Goal: Information Seeking & Learning: Understand process/instructions

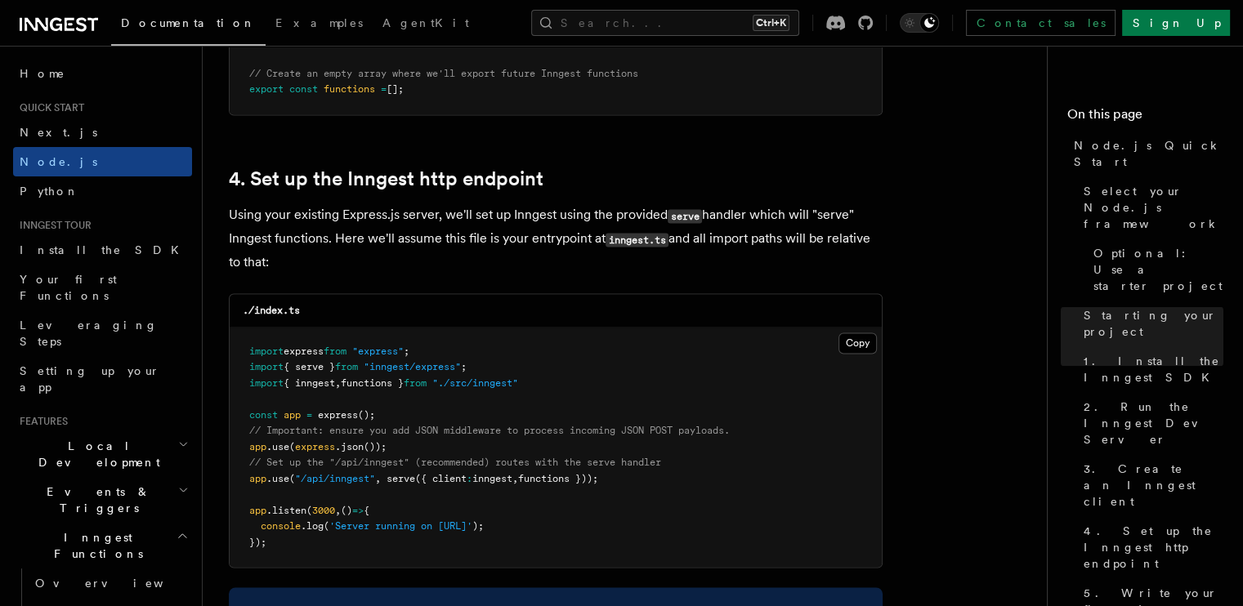
click at [409, 483] on span "serve" at bounding box center [401, 478] width 29 height 11
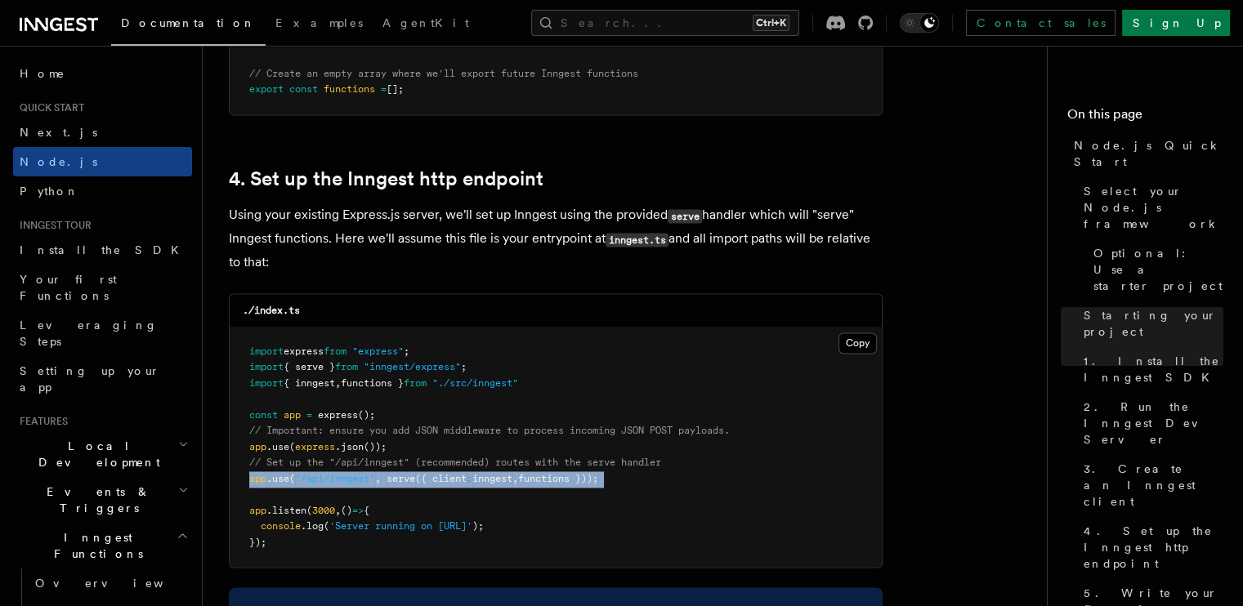
click at [409, 483] on span "serve" at bounding box center [401, 478] width 29 height 11
copy code "app .use ( "/api/inngest" , serve ({ client : inngest , functions }));"
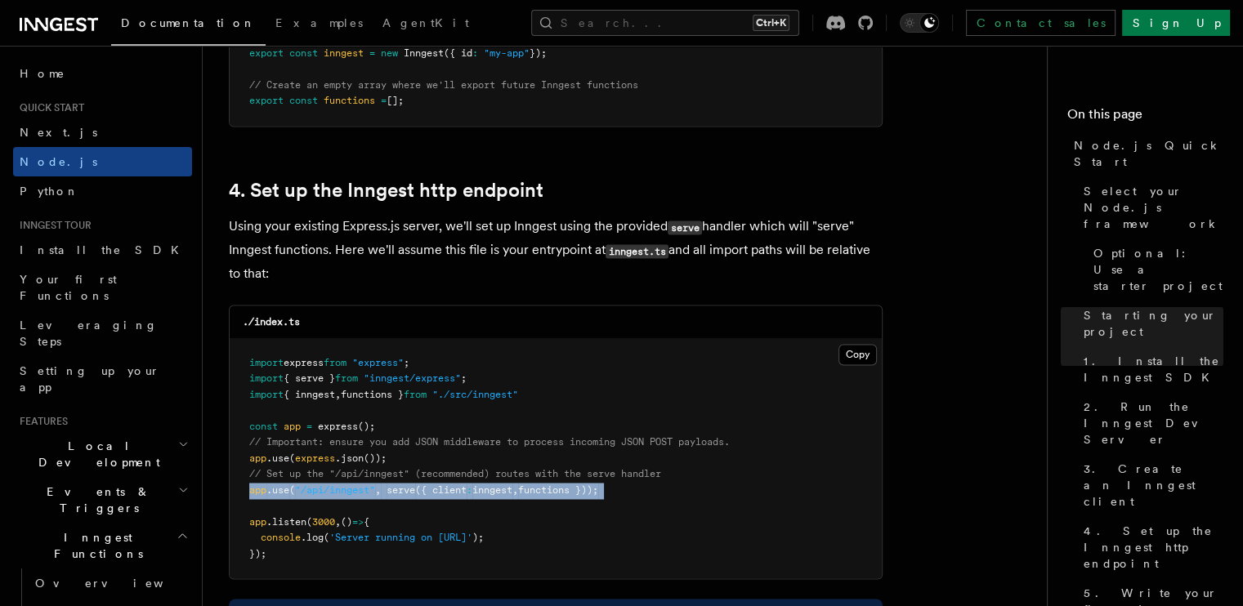
scroll to position [2372, 0]
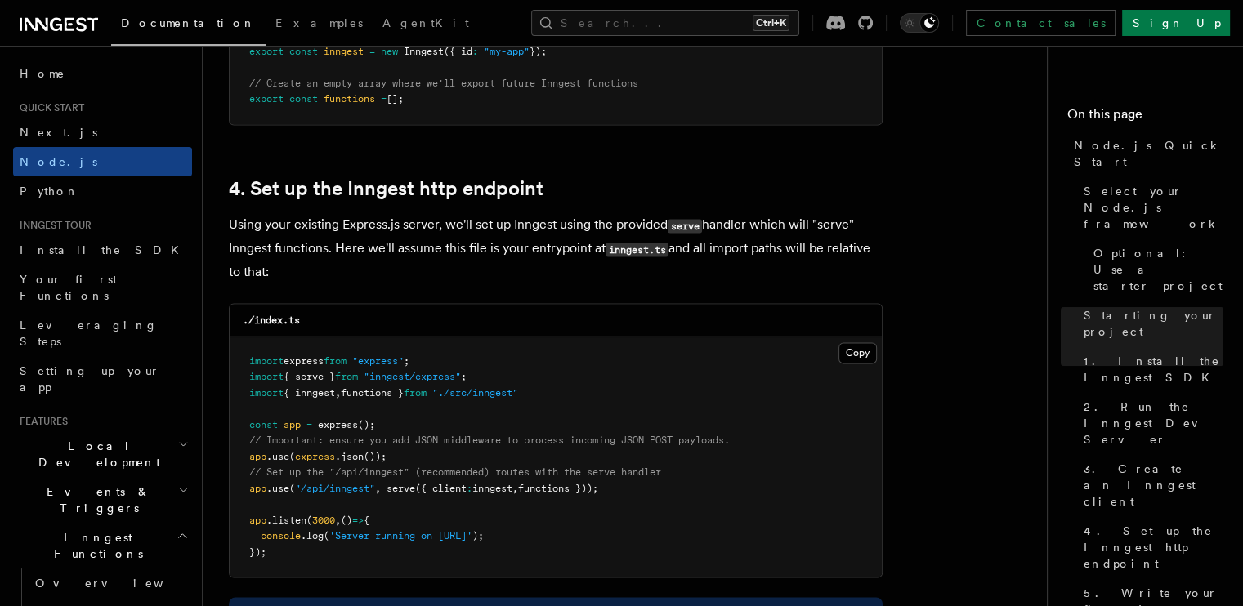
click at [369, 392] on span "functions }" at bounding box center [372, 392] width 63 height 11
copy code "import { inngest , functions } from "./src/inngest""
click at [598, 310] on div "./index.ts" at bounding box center [556, 321] width 652 height 34
